Goal: Transaction & Acquisition: Purchase product/service

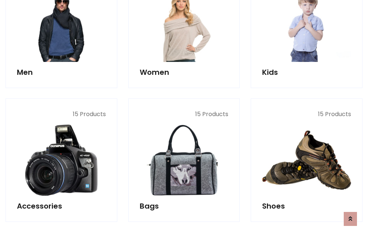
scroll to position [246, 0]
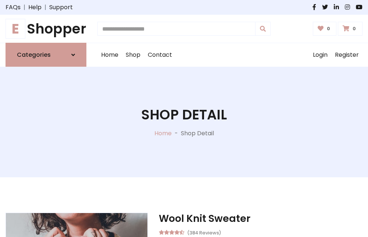
click at [46, 29] on h1 "E Shopper" at bounding box center [46, 29] width 81 height 16
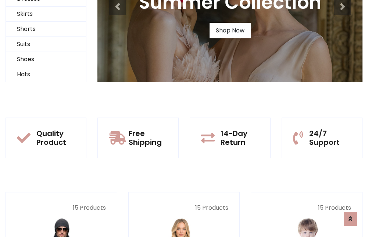
scroll to position [71, 0]
